Goal: Transaction & Acquisition: Obtain resource

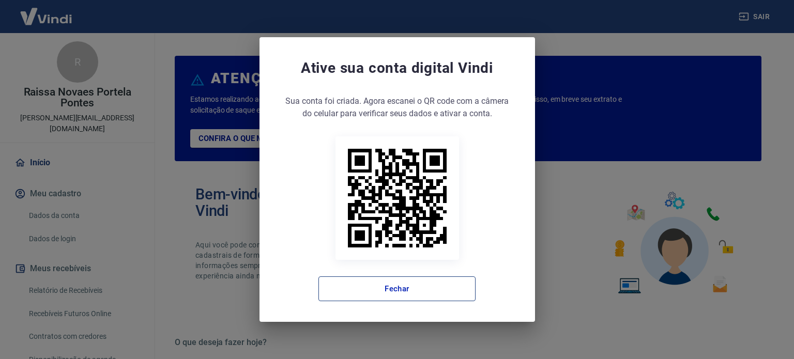
click at [438, 286] on button "Fechar" at bounding box center [396, 289] width 157 height 25
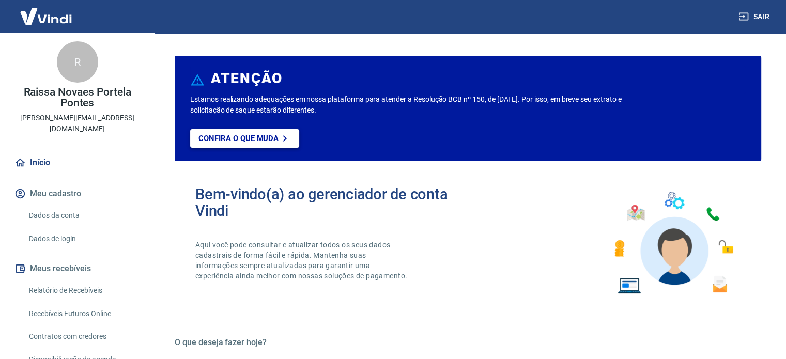
click at [253, 142] on p "Confira o que muda" at bounding box center [238, 138] width 80 height 9
click at [93, 280] on link "Relatório de Recebíveis" at bounding box center [83, 290] width 117 height 21
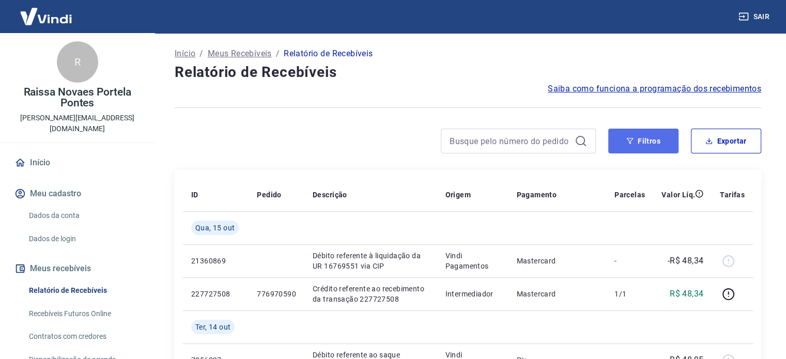
click at [629, 140] on icon "button" at bounding box center [629, 140] width 7 height 7
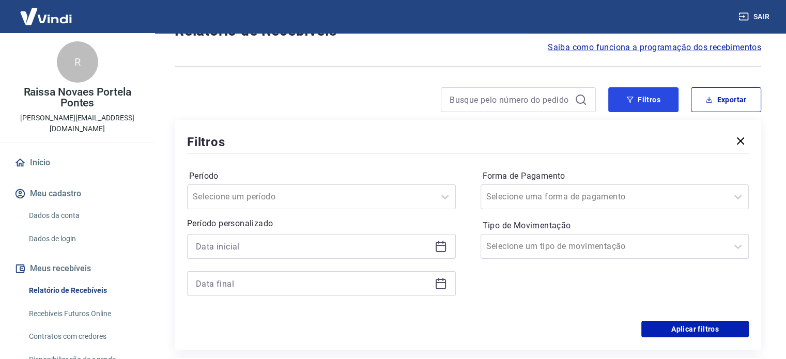
scroll to position [103, 0]
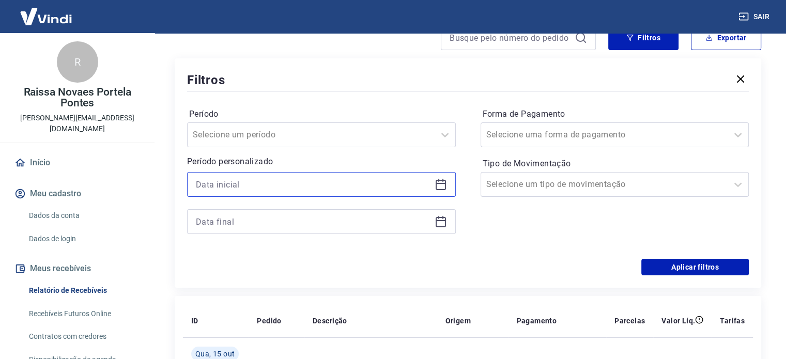
click at [266, 187] on input at bounding box center [313, 185] width 235 height 16
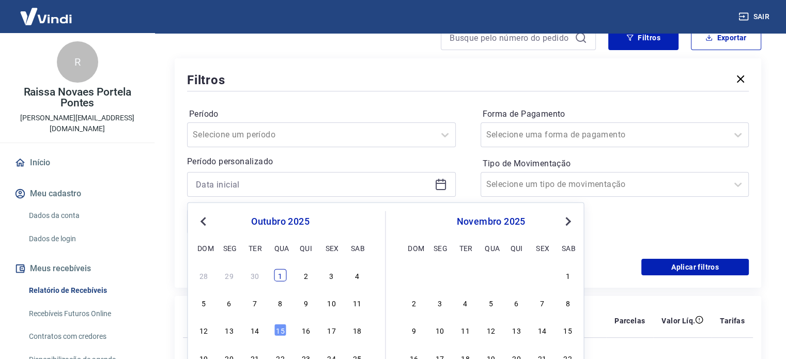
click at [275, 277] on div "1" at bounding box center [280, 275] width 12 height 12
type input "[DATE]"
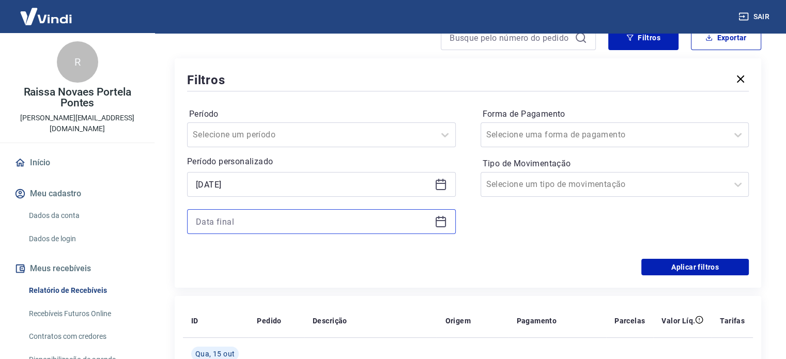
click at [291, 220] on input at bounding box center [313, 222] width 235 height 16
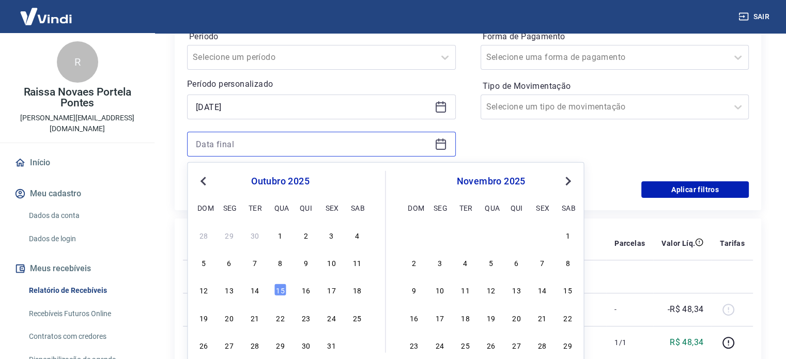
scroll to position [207, 0]
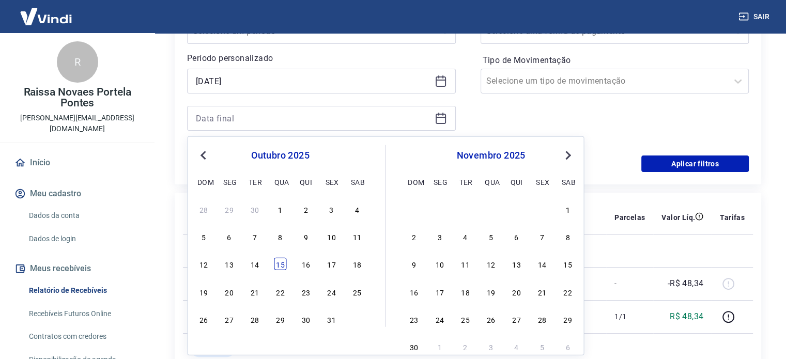
click at [281, 266] on div "15" at bounding box center [280, 264] width 12 height 12
type input "[DATE]"
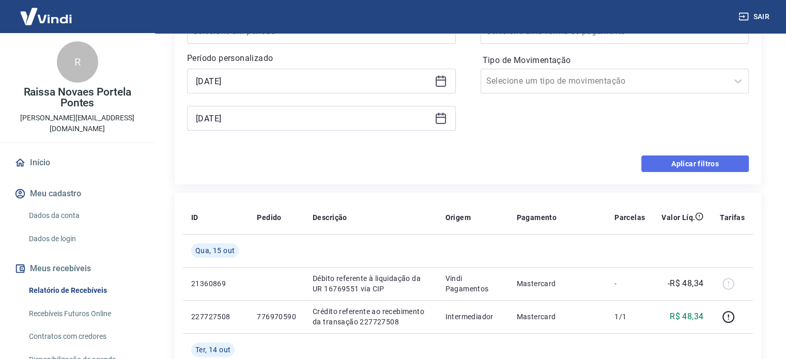
click at [667, 163] on button "Aplicar filtros" at bounding box center [695, 164] width 108 height 17
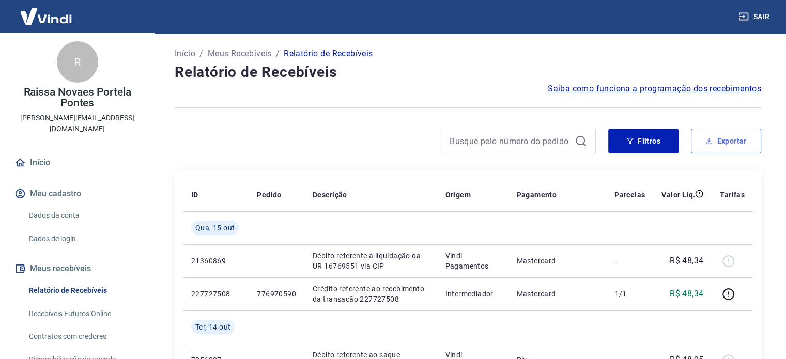
click at [734, 145] on button "Exportar" at bounding box center [726, 141] width 70 height 25
type input "[DATE]"
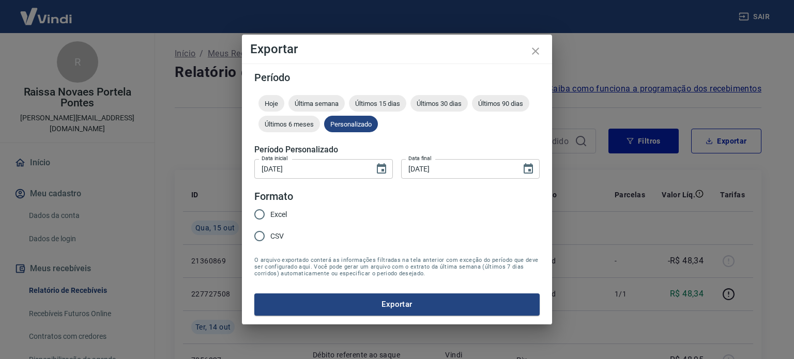
click at [264, 217] on input "Excel" at bounding box center [260, 215] width 22 height 22
radio input "true"
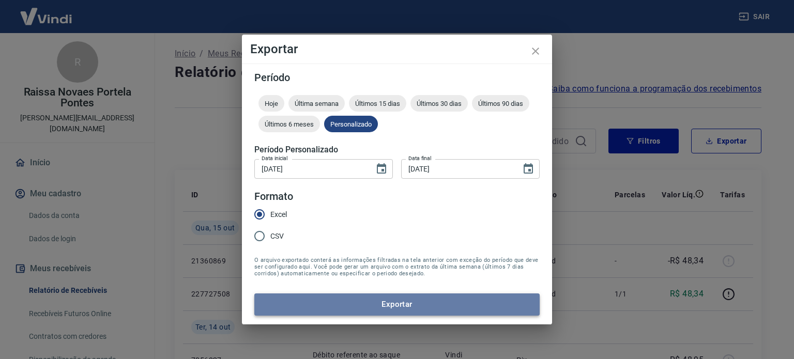
click at [386, 305] on button "Exportar" at bounding box center [396, 305] width 285 height 22
